Goal: Task Accomplishment & Management: Manage account settings

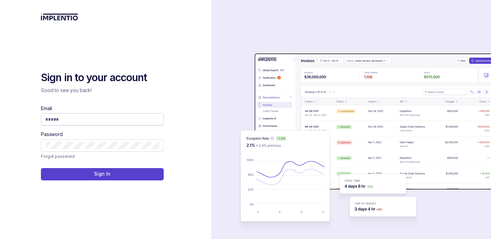
click at [69, 117] on input "Email" at bounding box center [102, 119] width 114 height 7
click at [5, 162] on div "Sign in to your account Good to see you back! Email Password Forgot password Si…" at bounding box center [106, 119] width 212 height 239
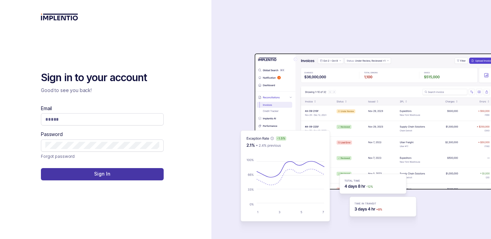
click at [120, 173] on button "Sign In" at bounding box center [102, 174] width 123 height 12
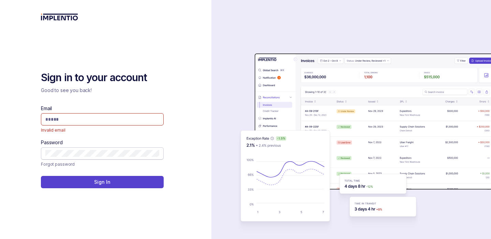
click at [108, 159] on span at bounding box center [102, 153] width 123 height 12
click at [158, 154] on icon at bounding box center [156, 153] width 3 height 3
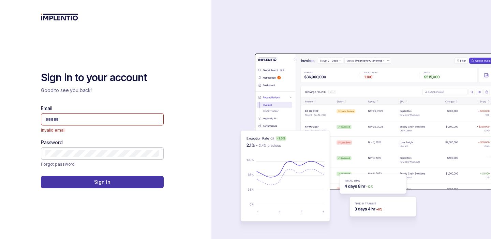
click at [103, 184] on p "Sign In" at bounding box center [102, 182] width 16 height 7
